Goal: Task Accomplishment & Management: Manage account settings

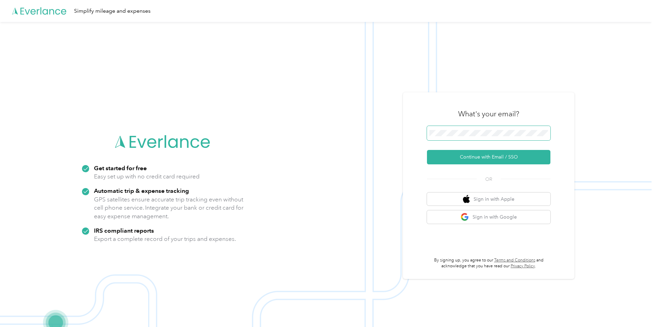
click at [447, 129] on span at bounding box center [488, 133] width 123 height 14
click at [480, 161] on button "Continue with Email / SSO" at bounding box center [488, 157] width 123 height 14
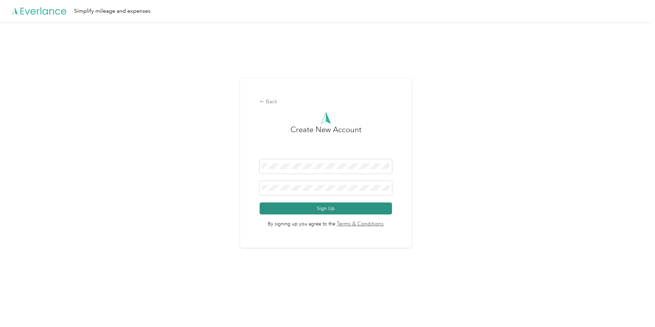
click at [344, 209] on button "Sign Up" at bounding box center [326, 208] width 132 height 12
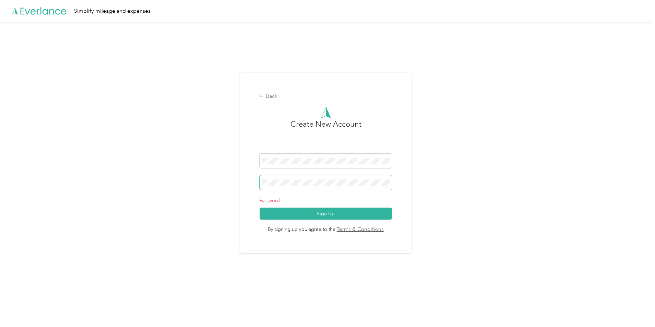
drag, startPoint x: 314, startPoint y: 178, endPoint x: 291, endPoint y: 188, distance: 24.9
click at [263, 183] on span at bounding box center [326, 182] width 132 height 14
click at [245, 180] on div "Back Create New Account Password Sign Up By signing up you agree to the Terms &…" at bounding box center [326, 163] width 172 height 180
click at [308, 212] on button "Sign Up" at bounding box center [326, 214] width 132 height 12
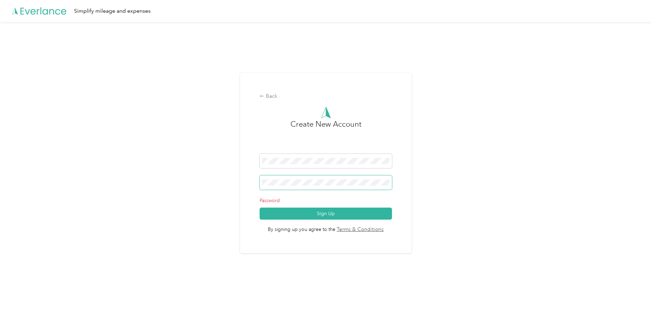
click at [252, 185] on div "Back Create New Account Password Sign Up By signing up you agree to the Terms &…" at bounding box center [326, 163] width 172 height 180
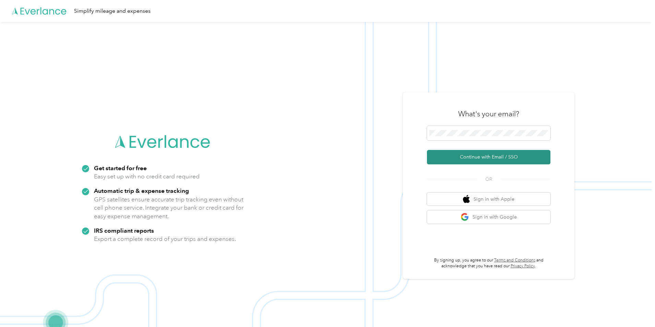
click at [498, 159] on button "Continue with Email / SSO" at bounding box center [488, 157] width 123 height 14
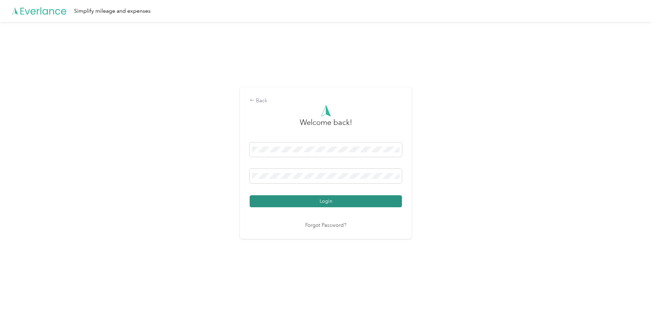
click at [351, 203] on button "Login" at bounding box center [326, 201] width 152 height 12
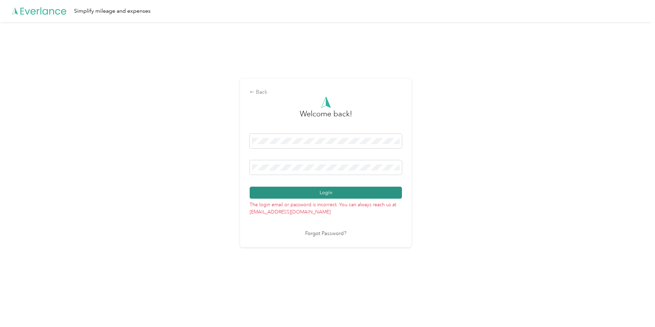
click at [323, 192] on button "Login" at bounding box center [326, 193] width 152 height 12
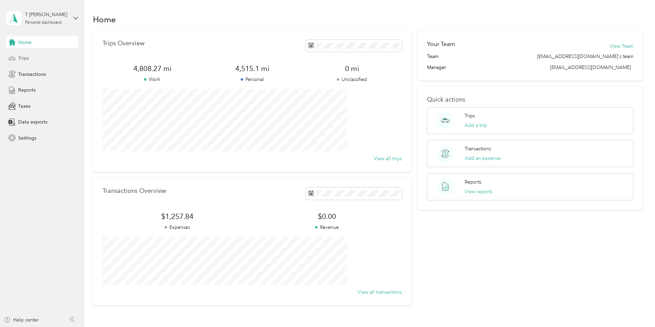
click at [21, 61] on span "Trips" at bounding box center [23, 58] width 11 height 7
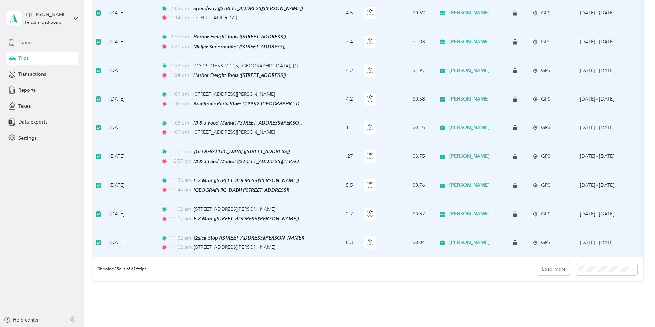
scroll to position [617, 0]
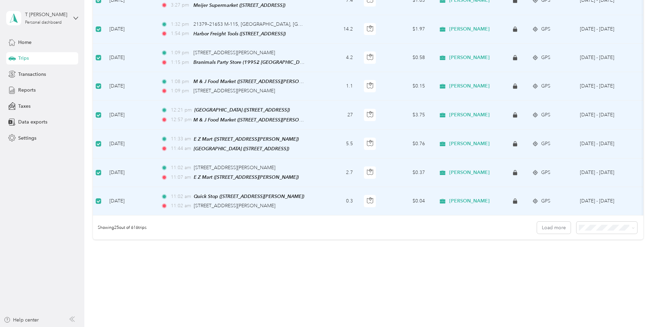
click at [551, 252] on li "100 per load" at bounding box center [559, 256] width 61 height 12
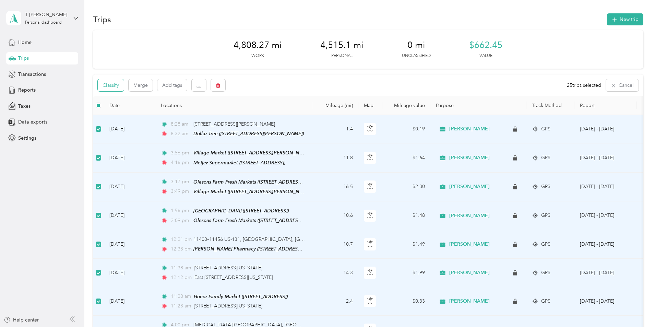
click at [124, 88] on button "Classify" at bounding box center [111, 85] width 26 height 12
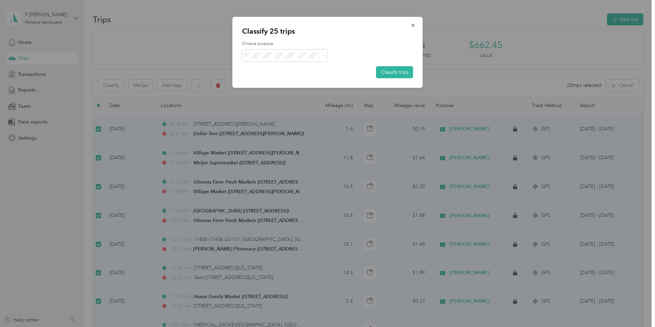
click at [268, 68] on li "[PERSON_NAME]" at bounding box center [285, 68] width 86 height 12
click at [391, 76] on button "Classify trips" at bounding box center [394, 72] width 37 height 12
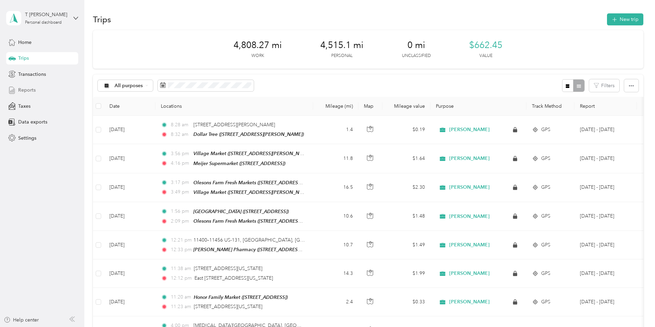
click at [32, 86] on span "Reports" at bounding box center [26, 89] width 17 height 7
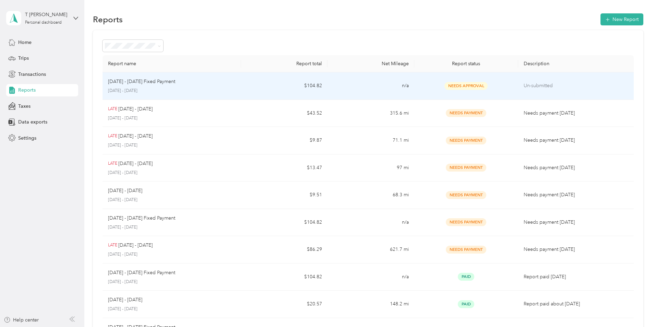
click at [455, 88] on span "Needs Approval" at bounding box center [466, 86] width 43 height 8
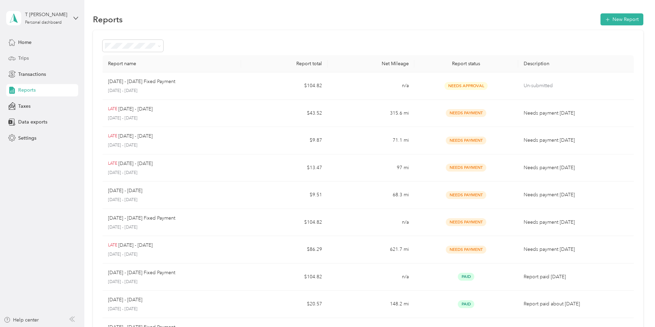
click at [25, 57] on span "Trips" at bounding box center [23, 58] width 11 height 7
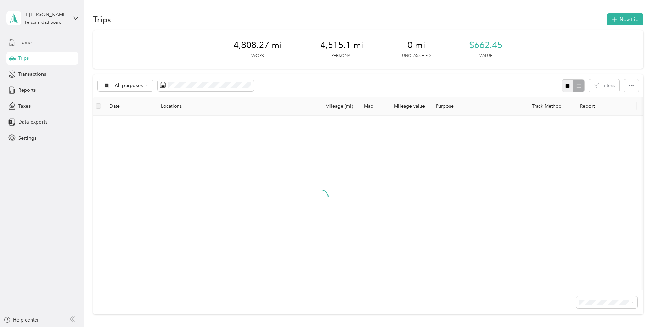
click at [562, 90] on button "button" at bounding box center [568, 85] width 12 height 13
click at [109, 85] on icon at bounding box center [106, 85] width 4 height 4
click at [178, 120] on span "[PERSON_NAME]" at bounding box center [181, 121] width 40 height 7
click at [13, 41] on icon at bounding box center [12, 42] width 8 height 8
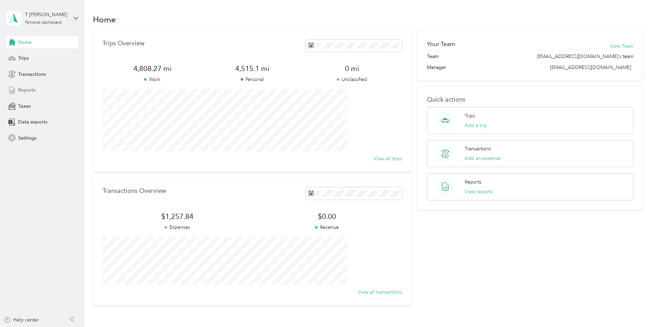
click at [28, 90] on span "Reports" at bounding box center [26, 89] width 17 height 7
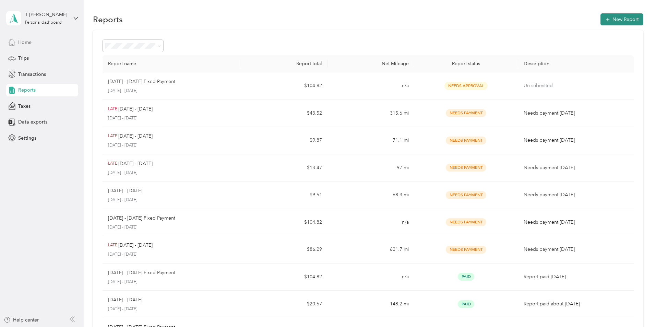
click at [601, 16] on button "New Report" at bounding box center [622, 19] width 43 height 12
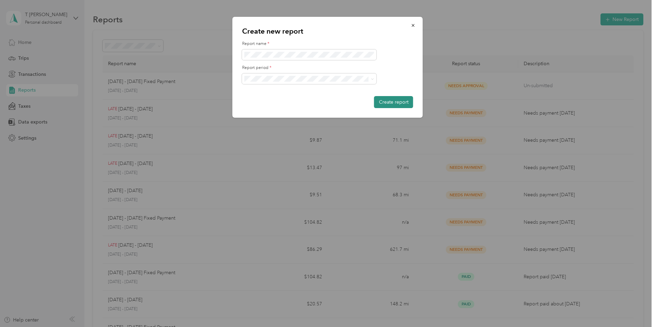
click at [402, 98] on button "Create report" at bounding box center [393, 102] width 39 height 12
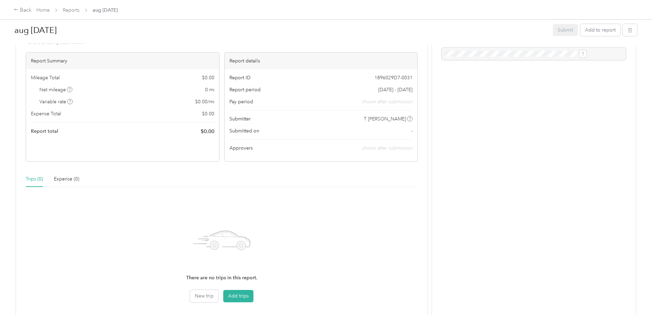
scroll to position [69, 0]
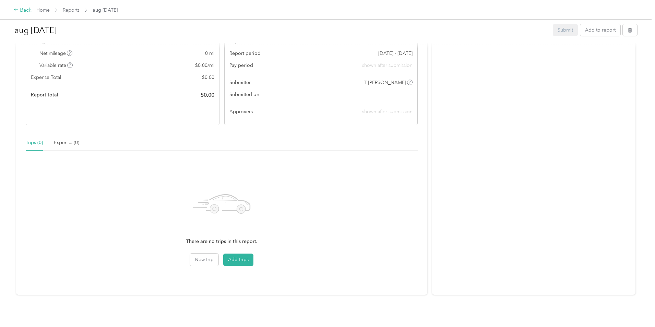
click at [32, 12] on div "Back" at bounding box center [23, 10] width 18 height 8
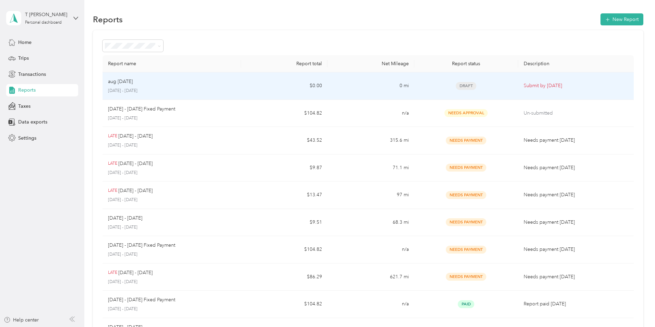
click at [456, 85] on span "Draft" at bounding box center [466, 86] width 21 height 8
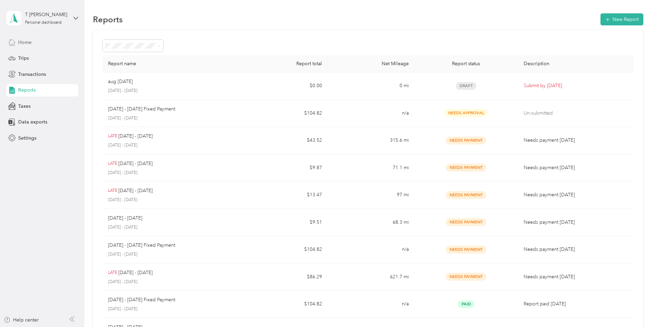
click at [21, 44] on span "Home" at bounding box center [24, 42] width 13 height 7
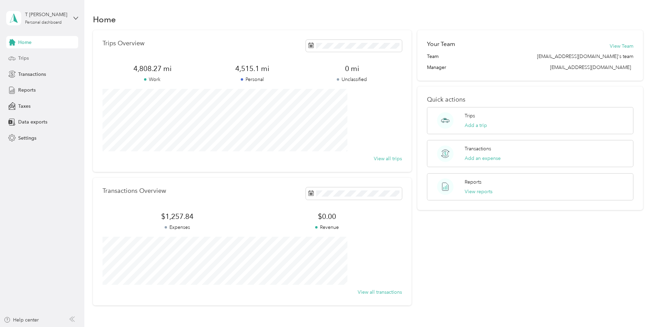
click at [21, 60] on span "Trips" at bounding box center [23, 58] width 11 height 7
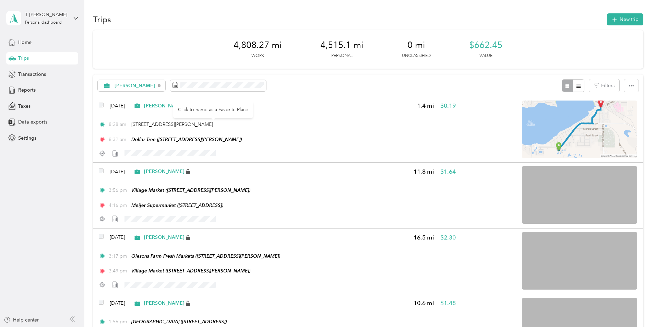
click at [204, 108] on div "Click to name as a Favorite Place" at bounding box center [213, 109] width 80 height 17
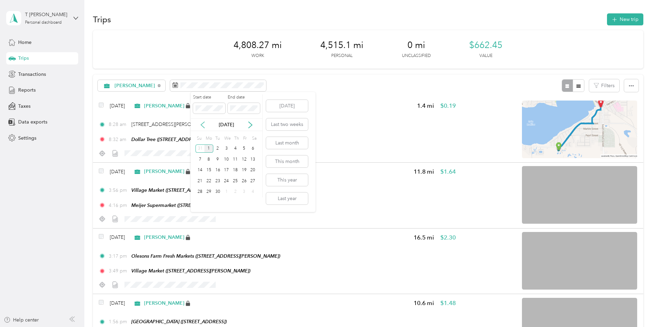
click at [202, 125] on icon at bounding box center [202, 124] width 7 height 7
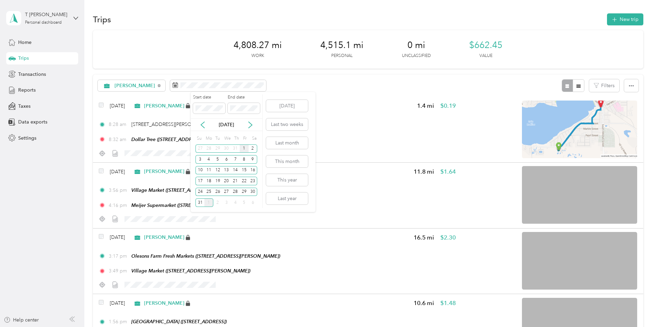
click at [245, 146] on div "1" at bounding box center [244, 148] width 9 height 9
click at [259, 134] on div "Start date End date [DATE] Su Mo Tu We Th Fr Sa 27 28 29 30 31 1 2 3 4 5 6 7 8 …" at bounding box center [227, 151] width 72 height 114
click at [196, 200] on div "31" at bounding box center [200, 202] width 9 height 9
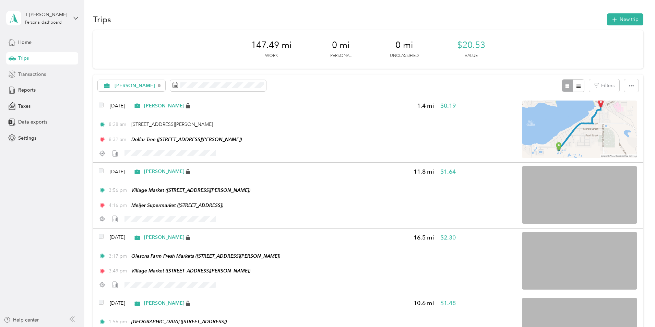
click at [43, 76] on span "Transactions" at bounding box center [32, 74] width 28 height 7
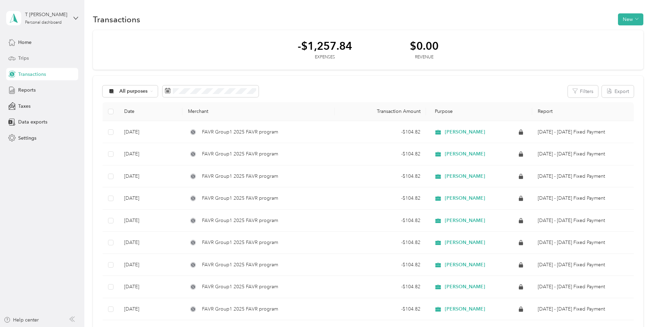
click at [26, 57] on span "Trips" at bounding box center [23, 58] width 11 height 7
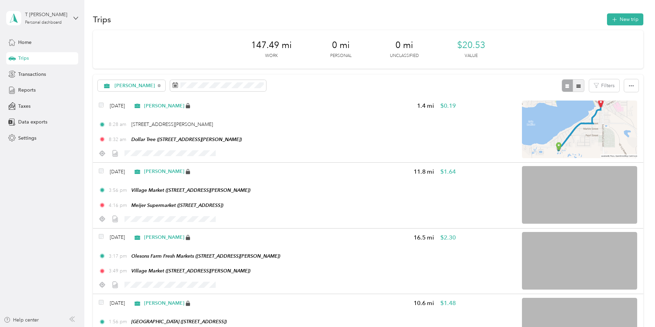
click at [577, 86] on icon "button" at bounding box center [579, 85] width 4 height 3
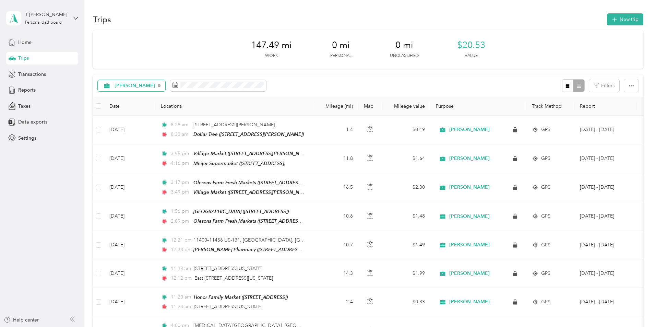
click at [109, 87] on icon at bounding box center [106, 85] width 5 height 5
click at [153, 119] on icon at bounding box center [152, 118] width 9 height 5
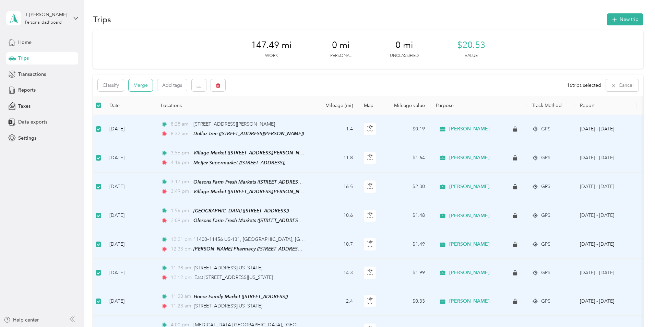
click at [153, 88] on button "Merge" at bounding box center [141, 85] width 24 height 12
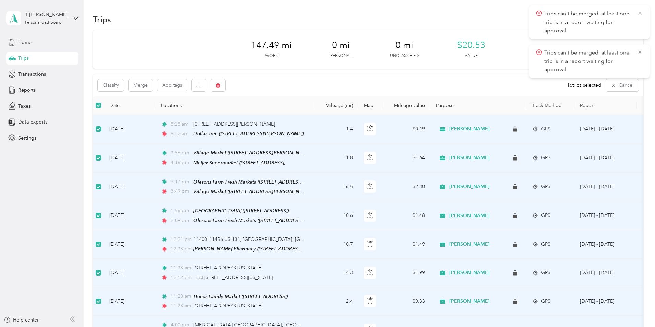
click at [641, 14] on icon at bounding box center [639, 13] width 5 height 6
click at [296, 79] on div "Classify Merge Add tags 16 trips selected Cancel" at bounding box center [368, 85] width 551 height 22
click at [138, 101] on div "147.49 mi Work 0 mi Personal 0 mi Unclassified $20.53 Value Classify Merge Add …" at bounding box center [368, 326] width 551 height 593
click at [86, 103] on div "Trips New trip 147.49 mi Work 0 mi Personal 0 mi Unclassified $20.53 Value Clas…" at bounding box center [367, 330] width 567 height 660
click at [32, 22] on div "Personal dashboard" at bounding box center [43, 23] width 37 height 4
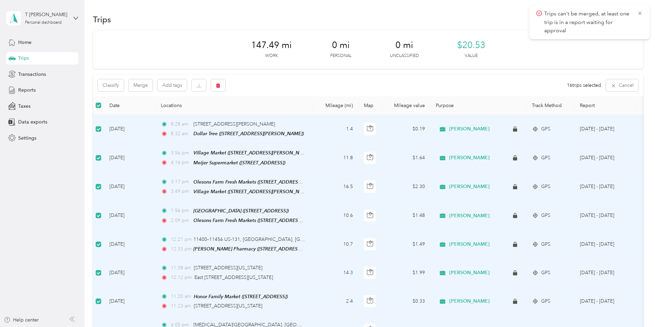
click at [44, 35] on span "You’re signed in as [EMAIL_ADDRESS][DOMAIN_NAME]" at bounding box center [78, 36] width 135 height 7
click at [32, 58] on div "Trips" at bounding box center [42, 58] width 72 height 12
click at [28, 58] on span "Trips" at bounding box center [23, 58] width 11 height 7
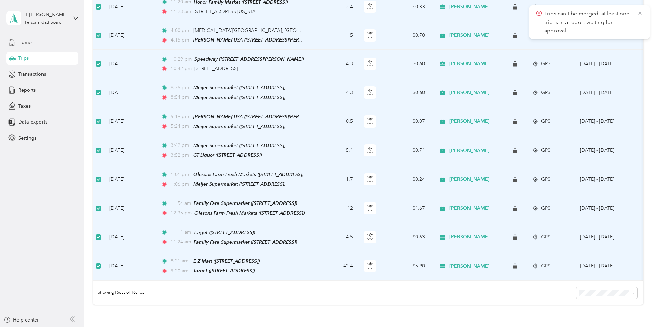
scroll to position [364, 0]
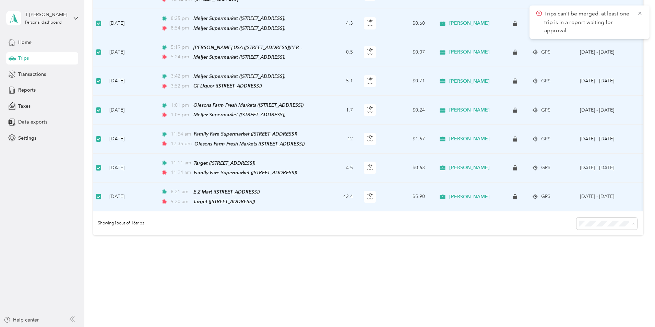
click at [541, 260] on body "Trips can't be merged, at least one trip is in a report waiting for approval T …" at bounding box center [326, 163] width 652 height 327
click at [155, 58] on td "[DATE]" at bounding box center [129, 52] width 51 height 29
click at [155, 83] on td "[DATE]" at bounding box center [129, 81] width 51 height 29
click at [640, 16] on span "Trips can't be merged, at least one trip is in a report waiting for approval" at bounding box center [589, 22] width 106 height 25
click at [640, 14] on icon at bounding box center [639, 13] width 5 height 6
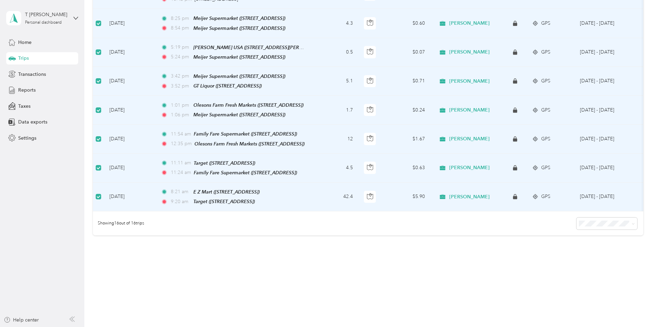
click at [155, 154] on td "[DATE]" at bounding box center [129, 168] width 51 height 29
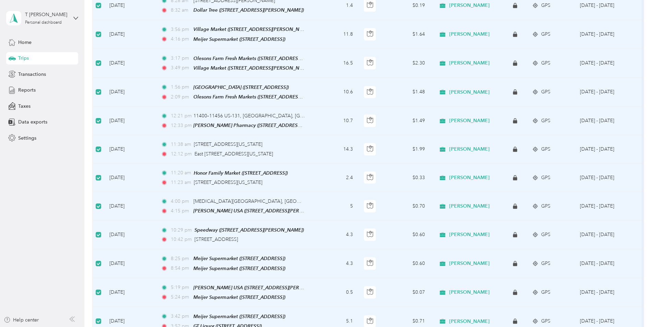
scroll to position [0, 0]
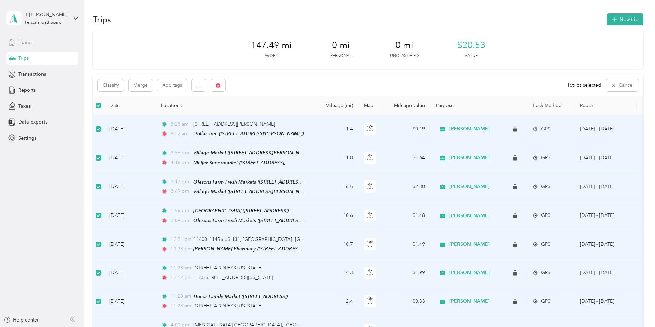
click at [25, 40] on span "Home" at bounding box center [24, 42] width 13 height 7
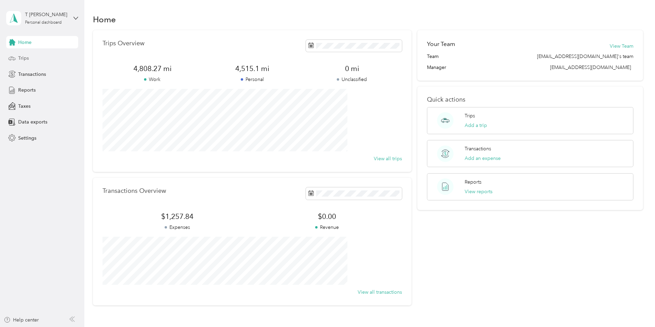
click at [29, 54] on div "Trips" at bounding box center [42, 58] width 72 height 12
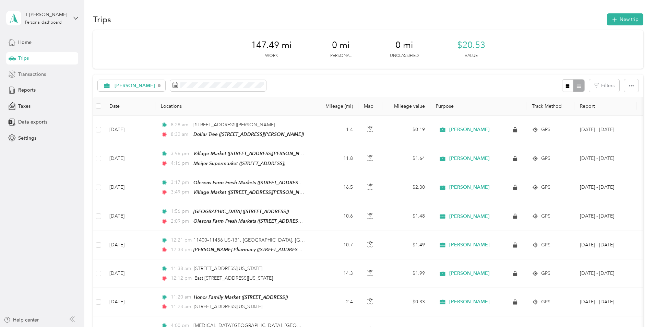
click at [38, 75] on span "Transactions" at bounding box center [32, 74] width 28 height 7
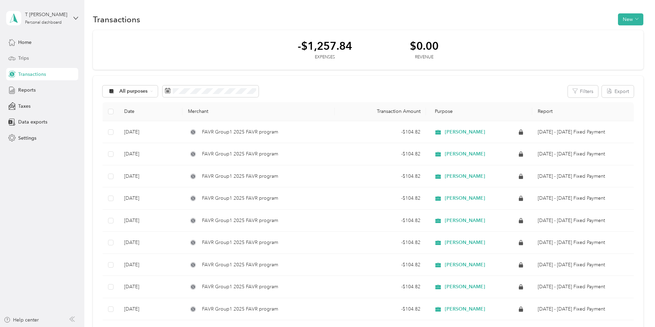
click at [27, 58] on span "Trips" at bounding box center [23, 58] width 11 height 7
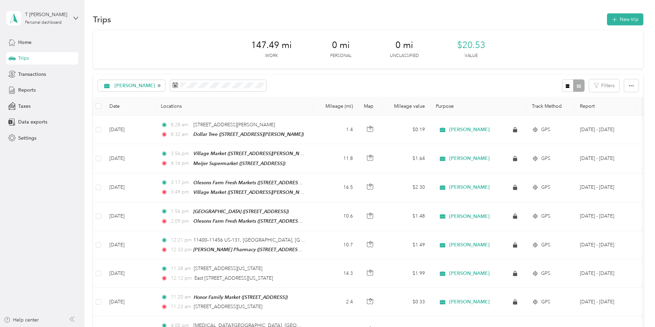
click at [27, 58] on span "Trips" at bounding box center [23, 58] width 11 height 7
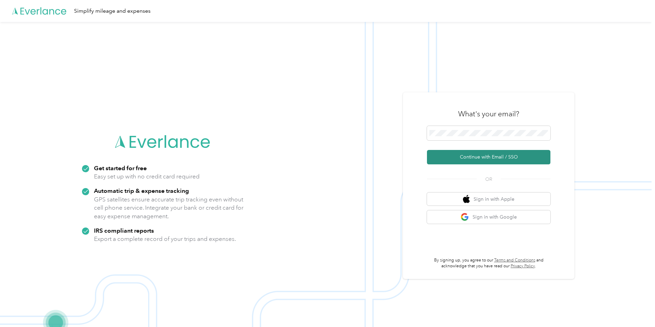
click at [464, 158] on button "Continue with Email / SSO" at bounding box center [488, 157] width 123 height 14
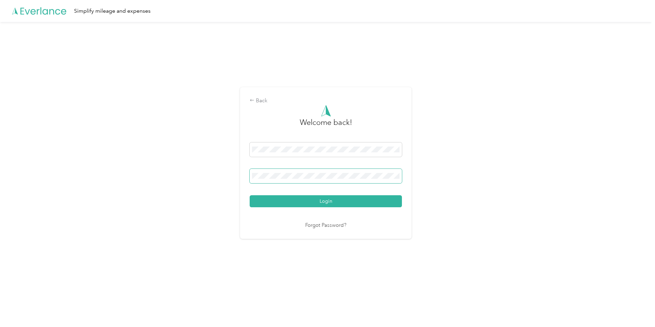
click at [250, 195] on button "Login" at bounding box center [326, 201] width 152 height 12
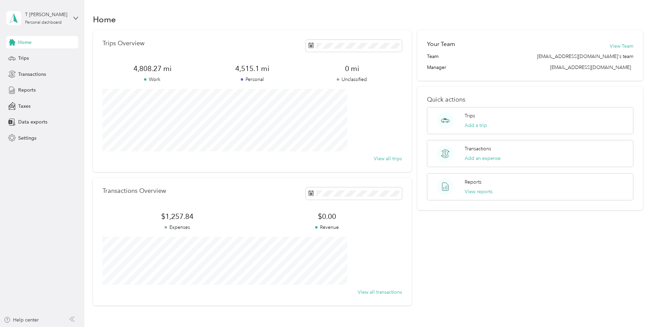
click at [144, 43] on p "Trips Overview" at bounding box center [124, 43] width 42 height 7
click at [224, 57] on div "Trips Overview 4,808.27 mi Work 4,515.1 mi Personal 0 mi Unclassified View all …" at bounding box center [252, 101] width 319 height 142
click at [24, 55] on span "Trips" at bounding box center [23, 58] width 11 height 7
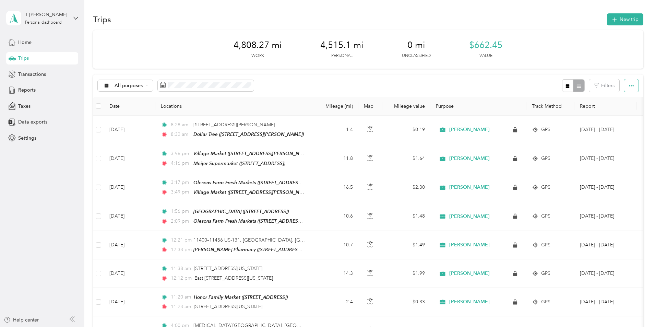
click at [629, 87] on icon "button" at bounding box center [631, 85] width 5 height 5
click at [589, 85] on button "Filters" at bounding box center [604, 85] width 30 height 13
click at [442, 93] on div "All purposes Filters" at bounding box center [368, 85] width 551 height 22
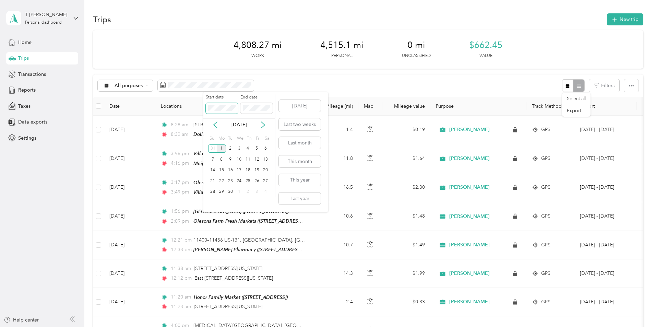
click at [206, 107] on span at bounding box center [222, 108] width 32 height 11
click at [214, 126] on icon at bounding box center [215, 124] width 7 height 7
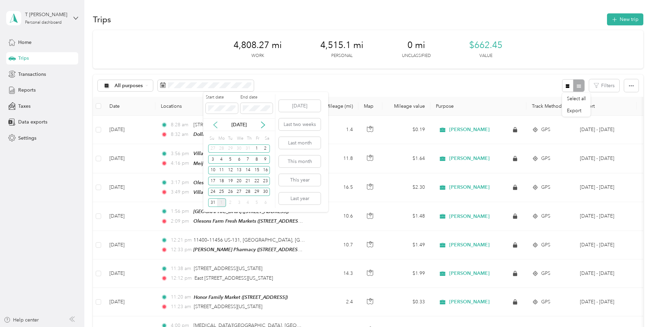
click at [214, 126] on icon at bounding box center [215, 124] width 7 height 7
click at [229, 152] on div "1" at bounding box center [230, 148] width 9 height 9
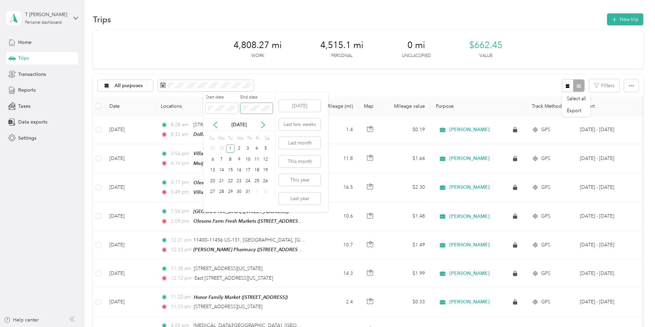
click at [262, 105] on span at bounding box center [256, 108] width 32 height 11
click at [256, 133] on div "Start date End date Jul 2025 Su Mo Tu We Th Fr Sa 29 30 1 2 3 4 5 6 7 8 9 10 11…" at bounding box center [239, 145] width 72 height 103
click at [263, 126] on icon at bounding box center [262, 125] width 3 height 6
click at [258, 149] on div "1" at bounding box center [256, 148] width 9 height 9
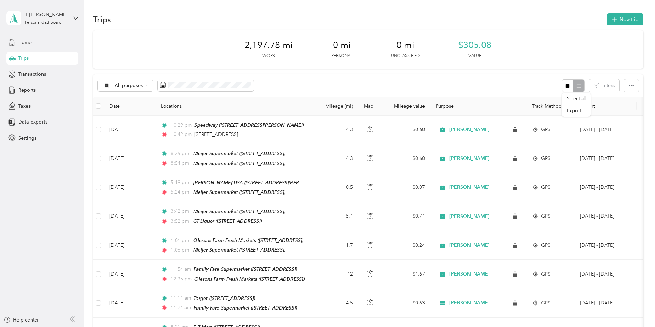
click at [382, 106] on th "Map" at bounding box center [370, 106] width 24 height 19
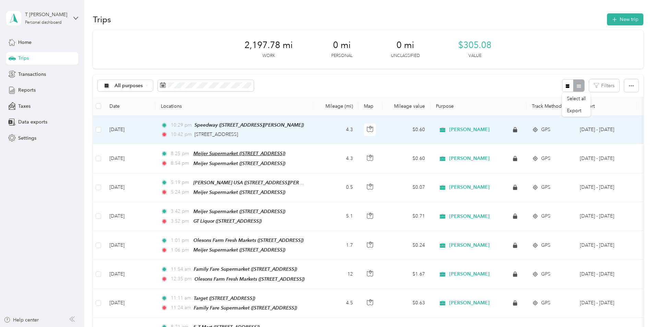
drag, startPoint x: 297, startPoint y: 125, endPoint x: 257, endPoint y: 154, distance: 49.6
click at [257, 154] on span "Meijer Supermarket ([STREET_ADDRESS])" at bounding box center [239, 153] width 92 height 5
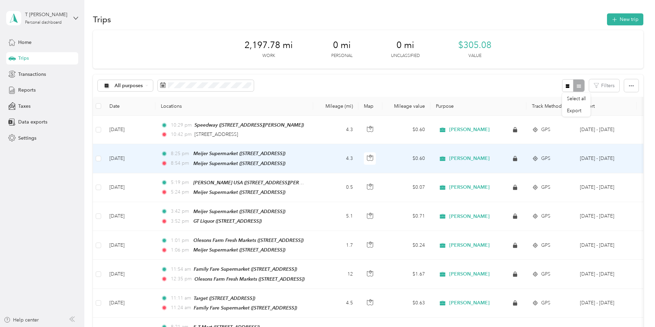
click at [264, 135] on button "Edit Place" at bounding box center [260, 136] width 39 height 12
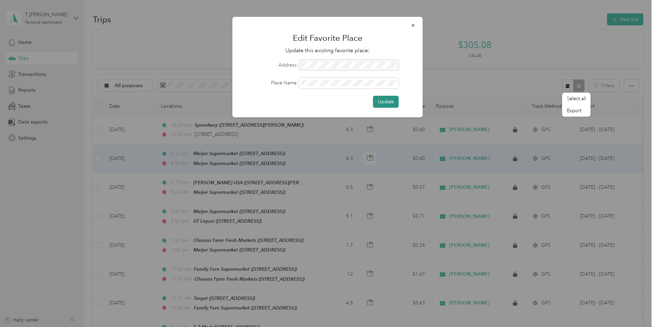
click at [378, 101] on button "Update" at bounding box center [386, 102] width 26 height 12
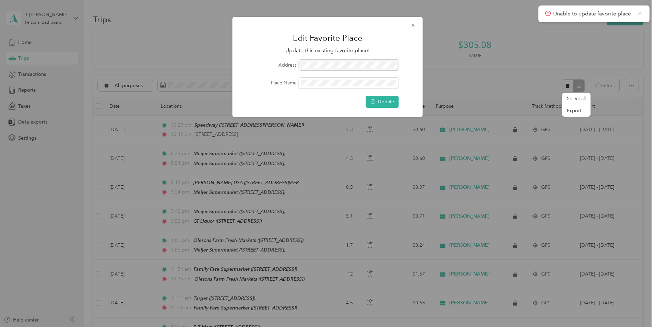
click at [640, 13] on icon at bounding box center [639, 13] width 5 height 6
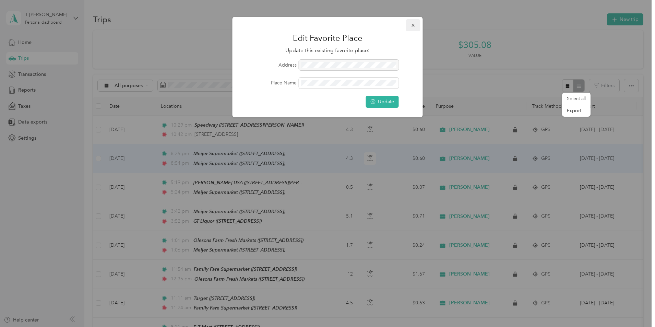
click at [416, 25] on button "button" at bounding box center [413, 25] width 14 height 12
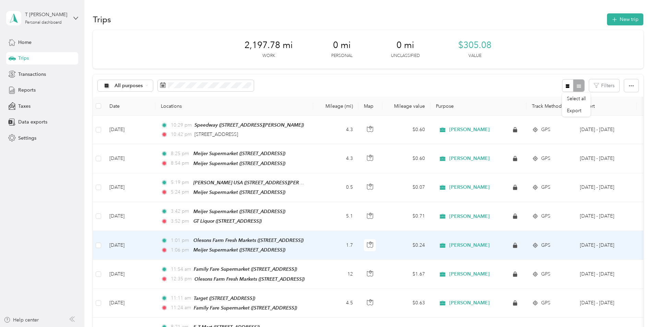
drag, startPoint x: 281, startPoint y: 161, endPoint x: 264, endPoint y: 243, distance: 83.3
click at [264, 243] on div "1:01 pm Olesons Farm Fresh Markets (3850 N Long Lake Rd, Traverse City, MI) 1:0…" at bounding box center [233, 244] width 144 height 17
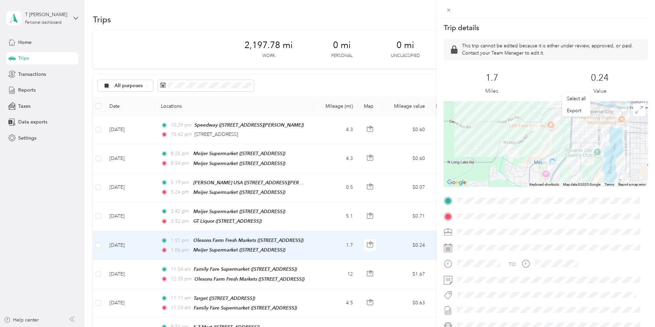
click at [262, 87] on div "Trip details This trip cannot be edited because it is either under review, appr…" at bounding box center [327, 163] width 655 height 327
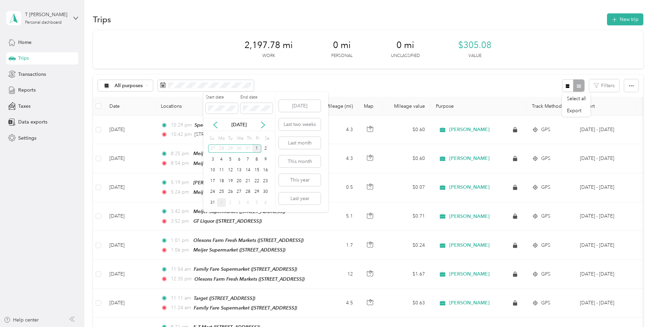
click at [258, 147] on div "1" at bounding box center [256, 148] width 9 height 9
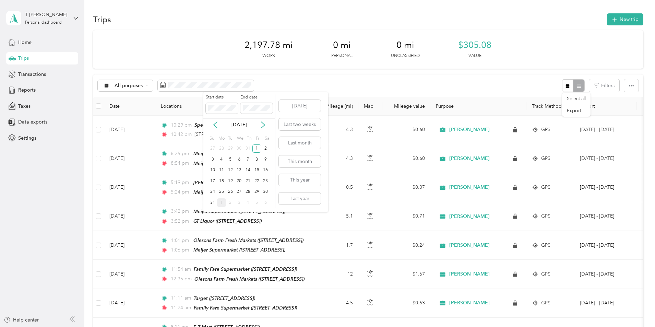
click at [274, 133] on div "Start date End date [DATE] Su Mo Tu We Th Fr Sa 27 28 29 30 31 1 2 3 4 5 6 7 8 …" at bounding box center [239, 151] width 72 height 114
click at [264, 125] on icon at bounding box center [262, 125] width 3 height 6
click at [216, 127] on icon at bounding box center [215, 125] width 3 height 6
click at [212, 202] on div "31" at bounding box center [212, 202] width 9 height 9
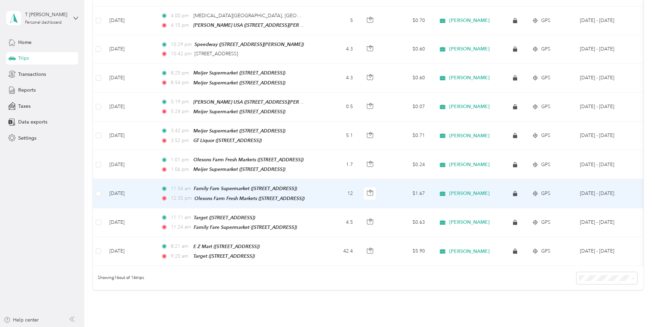
scroll to position [330, 0]
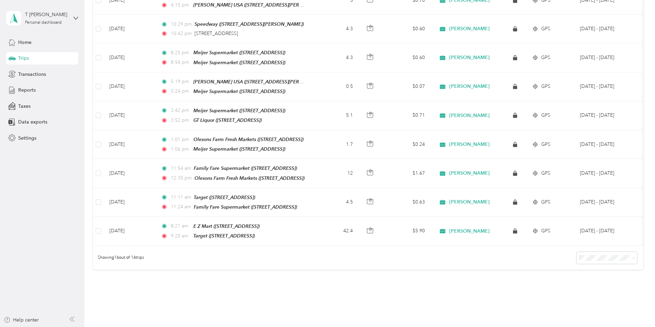
click at [541, 292] on li "100 per load" at bounding box center [559, 288] width 61 height 12
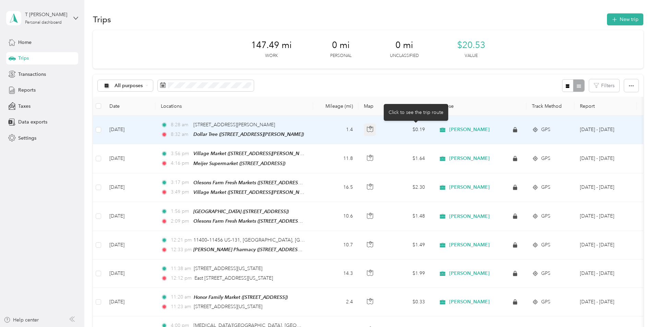
click at [373, 129] on icon "button" at bounding box center [370, 129] width 6 height 6
drag, startPoint x: 417, startPoint y: 129, endPoint x: 534, endPoint y: 88, distance: 124.2
click at [562, 88] on div at bounding box center [573, 85] width 22 height 13
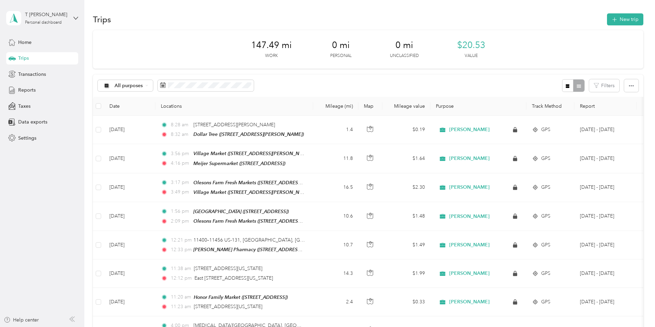
click at [562, 88] on div at bounding box center [573, 85] width 22 height 13
click at [562, 87] on div at bounding box center [573, 85] width 22 height 13
click at [624, 88] on button "button" at bounding box center [631, 85] width 14 height 13
click at [589, 86] on button "Filters" at bounding box center [604, 85] width 30 height 13
click at [562, 85] on div at bounding box center [573, 85] width 22 height 13
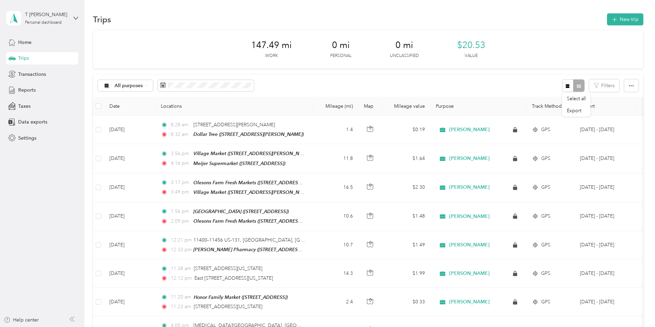
click at [562, 85] on div at bounding box center [573, 85] width 22 height 13
click at [566, 85] on icon "button" at bounding box center [568, 86] width 4 height 4
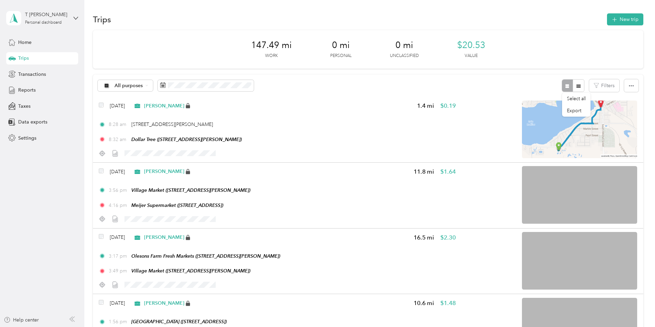
click at [406, 46] on span "0 mi" at bounding box center [404, 45] width 18 height 11
click at [25, 91] on span "Reports" at bounding box center [26, 89] width 17 height 7
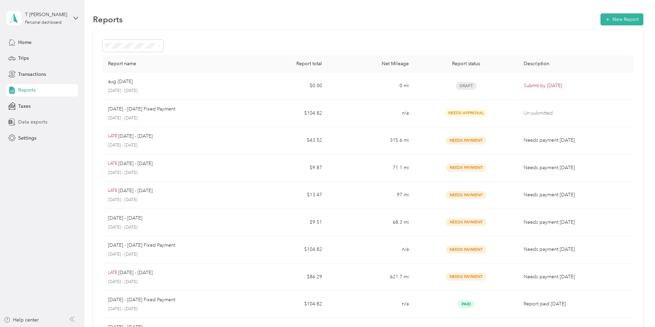
click at [24, 122] on span "Data exports" at bounding box center [32, 121] width 29 height 7
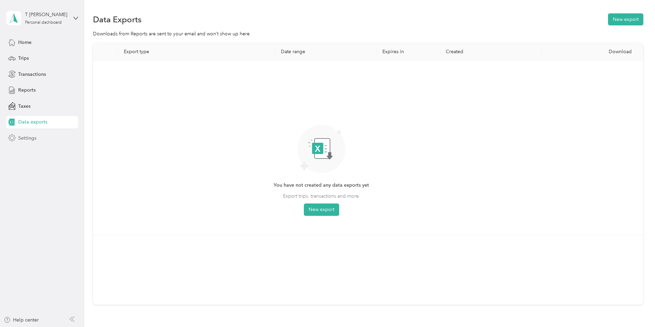
click at [22, 137] on span "Settings" at bounding box center [27, 137] width 18 height 7
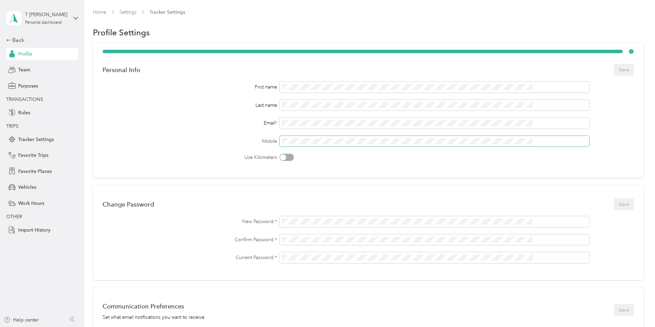
click at [276, 141] on div "Mobile" at bounding box center [368, 141] width 531 height 11
click at [614, 70] on button "Save" at bounding box center [624, 70] width 20 height 12
click at [577, 69] on div "Personal Info Save" at bounding box center [368, 69] width 531 height 14
click at [150, 35] on h1 "Profile Settings" at bounding box center [121, 32] width 57 height 7
drag, startPoint x: 443, startPoint y: 3, endPoint x: 499, endPoint y: 18, distance: 58.2
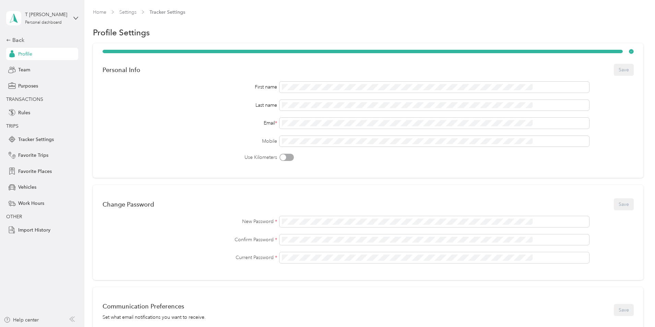
click at [499, 18] on div "Home Settings Tracker Settings" at bounding box center [368, 15] width 551 height 13
click at [407, 165] on div "Personal Info Save First name Last name Email * Mobile Use Kilometers" at bounding box center [368, 110] width 551 height 134
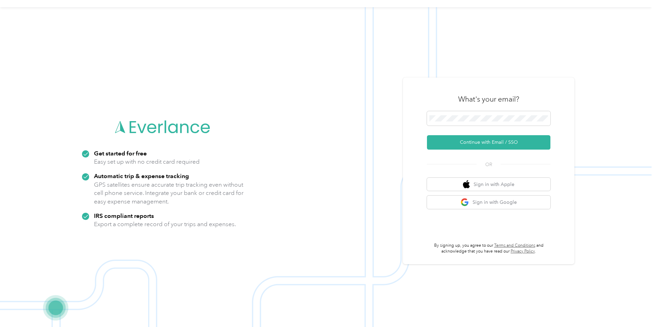
scroll to position [22, 0]
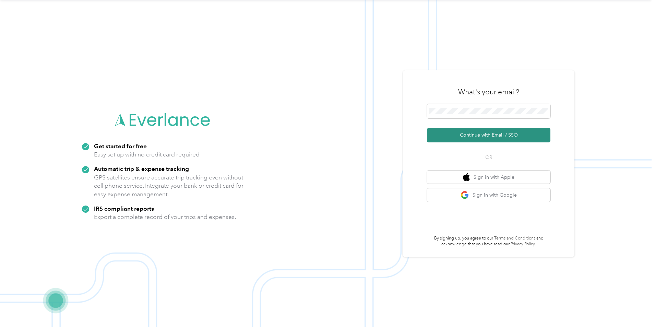
click at [447, 139] on button "Continue with Email / SSO" at bounding box center [488, 135] width 123 height 14
click at [478, 137] on button "Continue with Email / SSO" at bounding box center [488, 135] width 123 height 14
